Goal: Navigation & Orientation: Go to known website

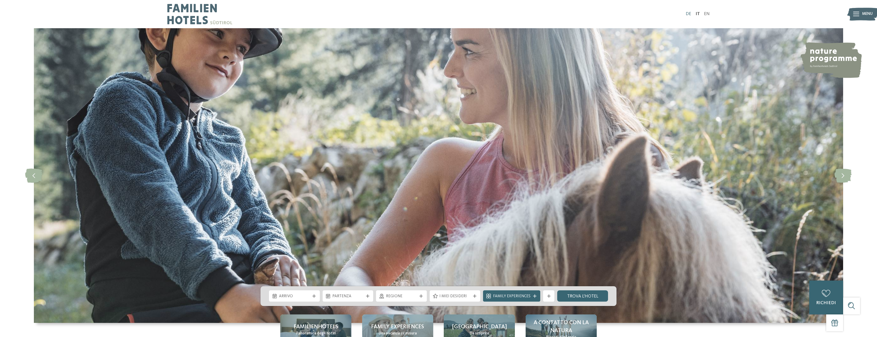
click at [690, 14] on link "DE" at bounding box center [688, 14] width 5 height 4
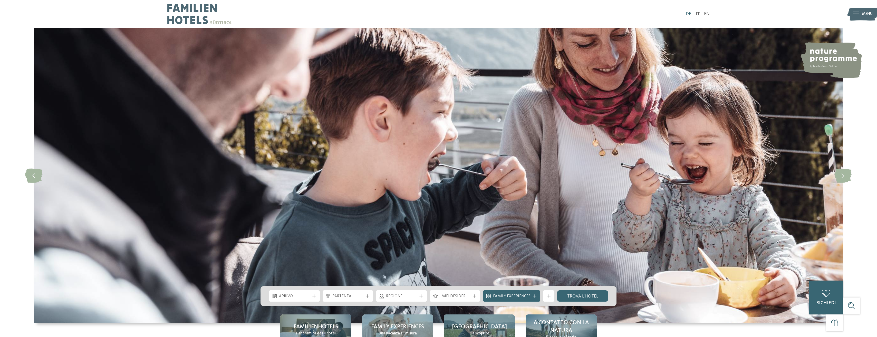
click at [689, 14] on link "DE" at bounding box center [688, 14] width 5 height 4
click at [690, 13] on link "DE" at bounding box center [688, 14] width 5 height 4
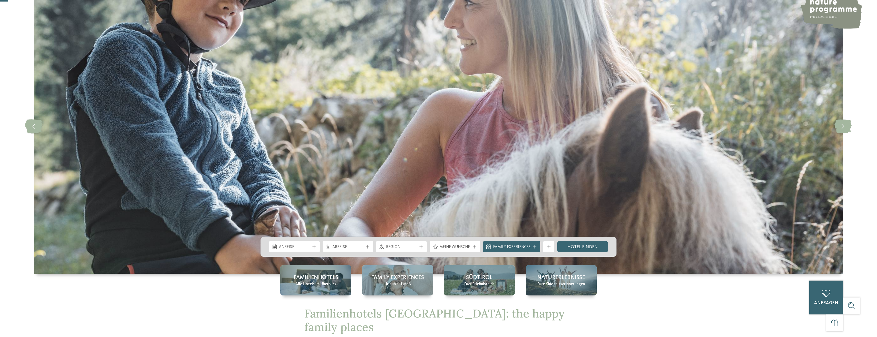
scroll to position [77, 0]
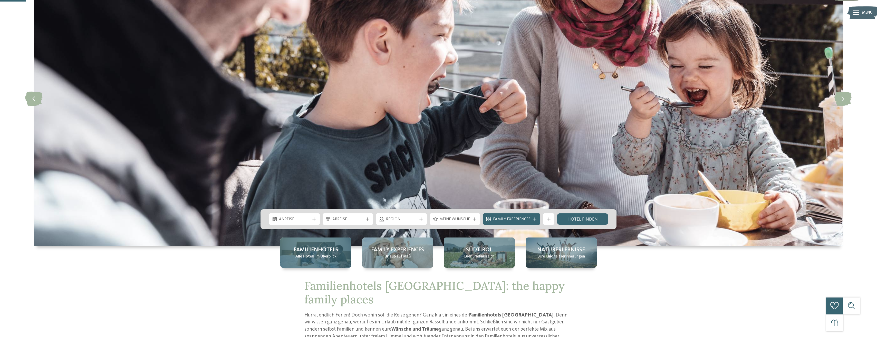
click at [322, 253] on span "Familienhotels" at bounding box center [316, 250] width 45 height 8
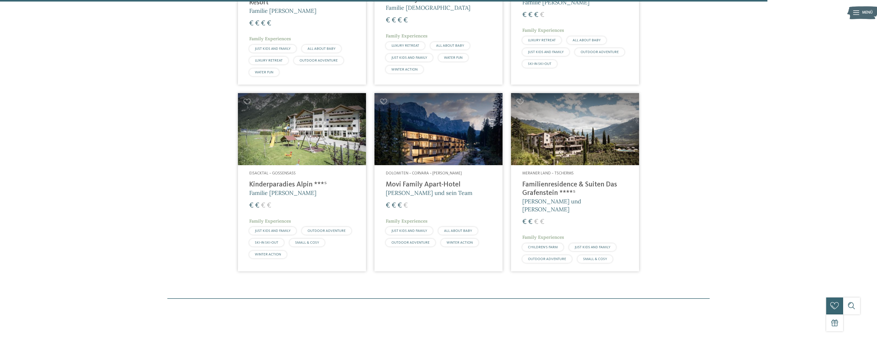
scroll to position [1566, 0]
